Goal: Navigation & Orientation: Understand site structure

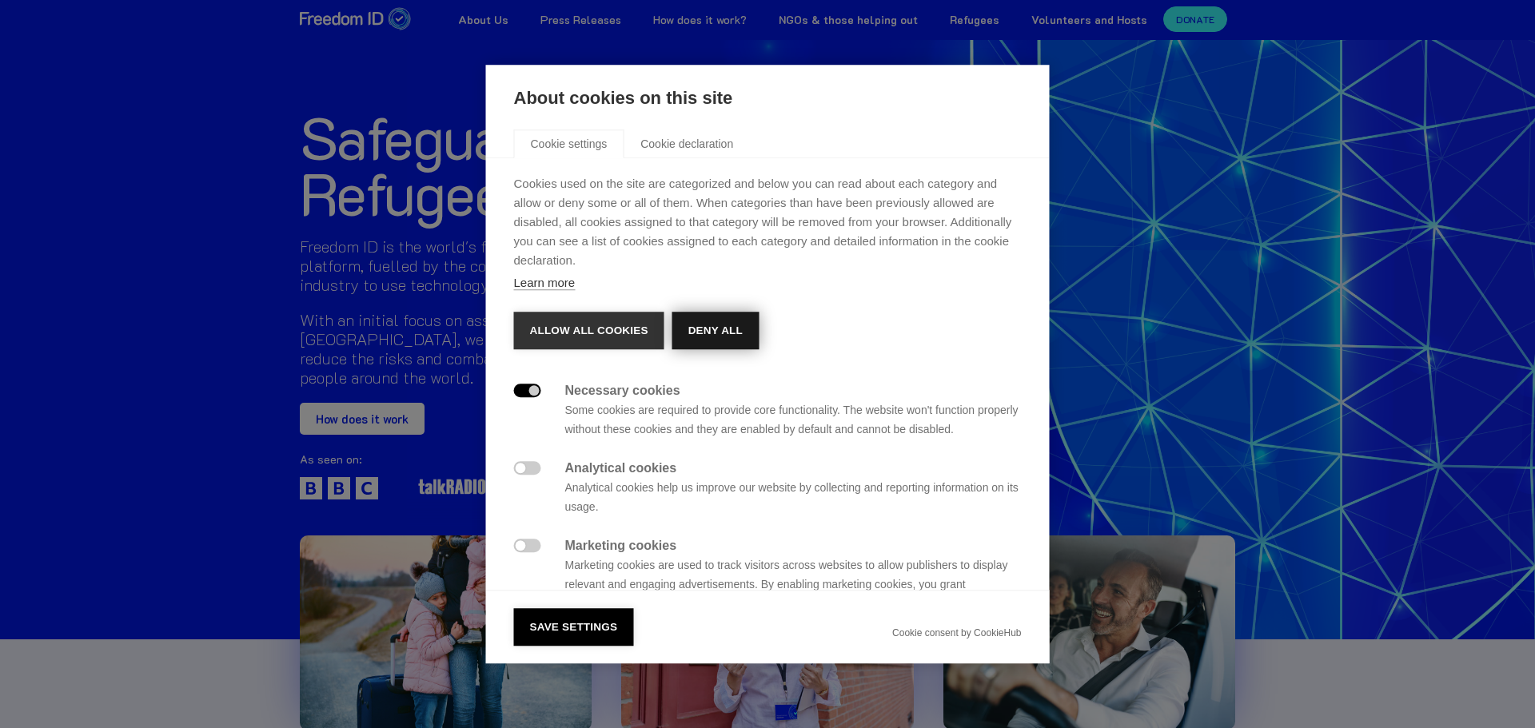
click at [718, 325] on button "Deny all" at bounding box center [715, 331] width 86 height 38
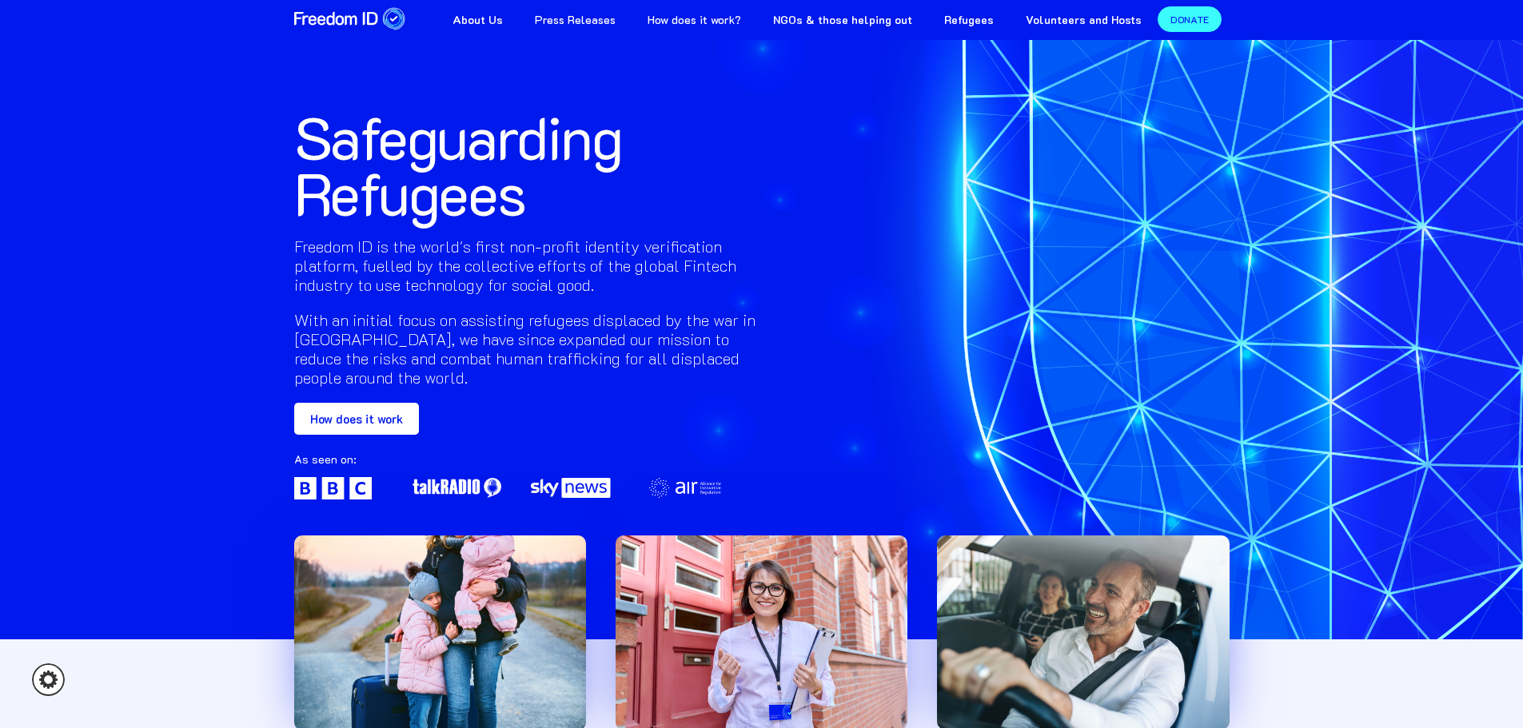
click at [865, 25] on strong "NGOs & those helping out" at bounding box center [842, 19] width 139 height 15
click at [503, 20] on strong "About Us" at bounding box center [478, 19] width 50 height 15
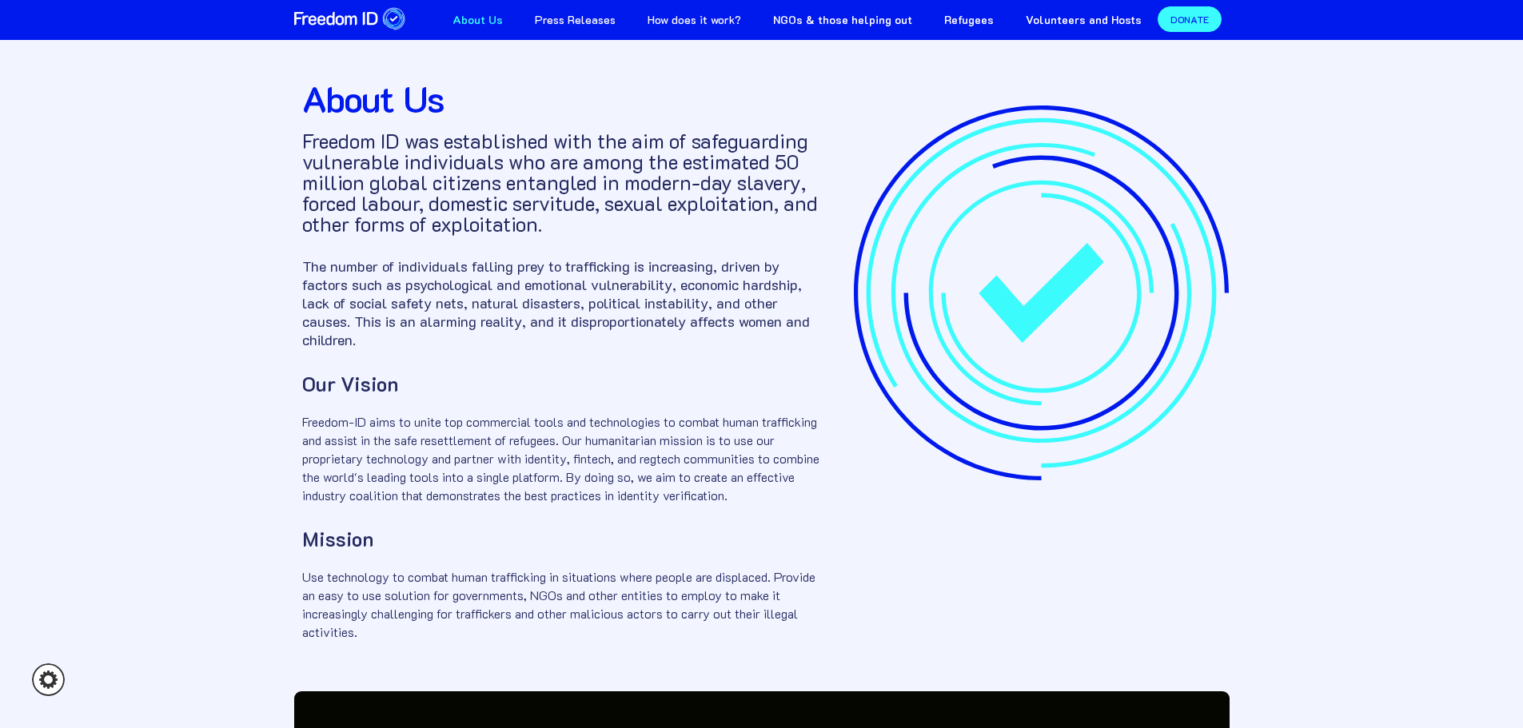
scroll to position [33, 0]
